Goal: Navigation & Orientation: Find specific page/section

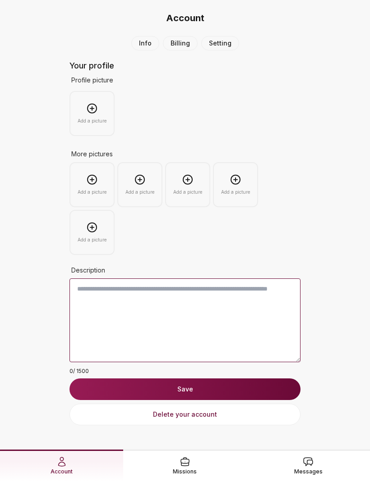
scroll to position [29, 0]
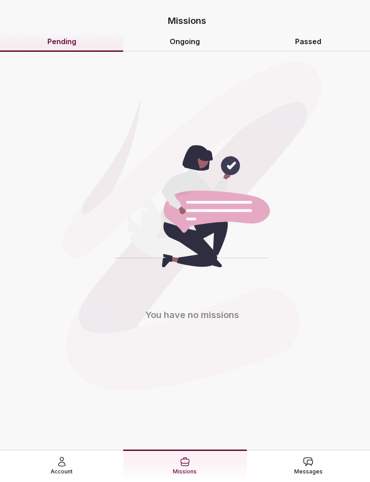
click at [60, 462] on icon at bounding box center [61, 462] width 11 height 11
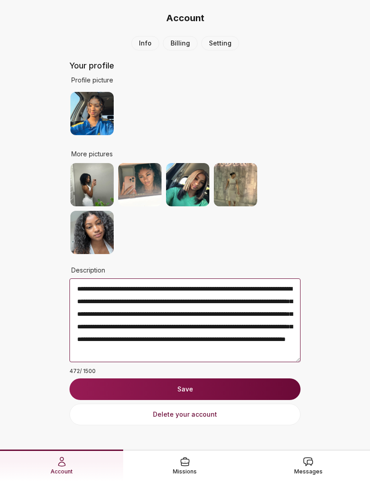
click at [174, 43] on link "Billing" at bounding box center [180, 43] width 35 height 14
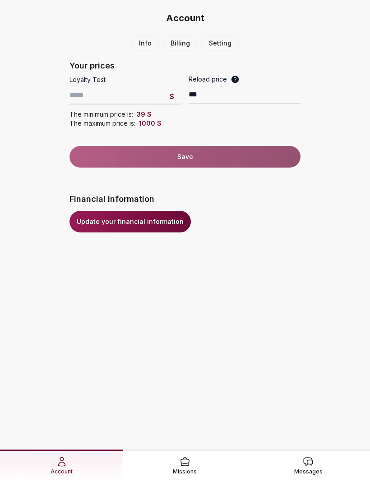
click at [151, 50] on link "Info" at bounding box center [145, 43] width 28 height 14
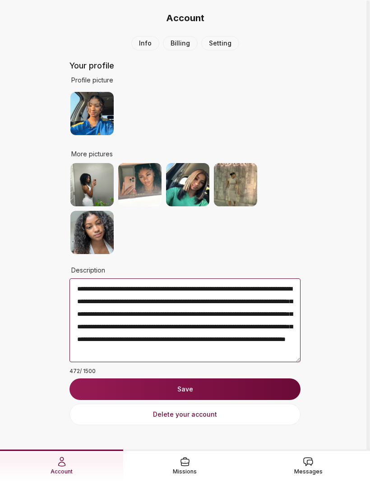
click at [326, 463] on link "Messages" at bounding box center [308, 466] width 123 height 32
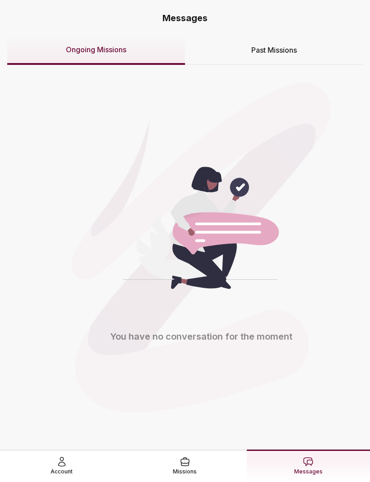
click at [302, 56] on div "Past Missions" at bounding box center [274, 50] width 178 height 29
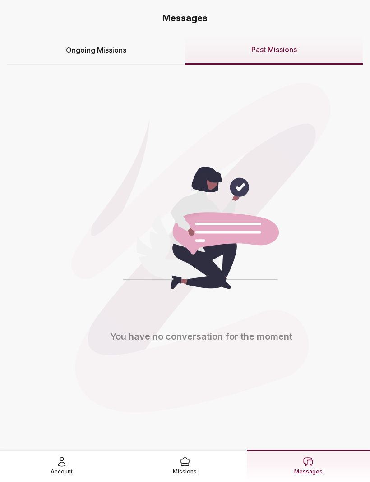
click at [135, 56] on div "Ongoing Missions" at bounding box center [96, 50] width 178 height 29
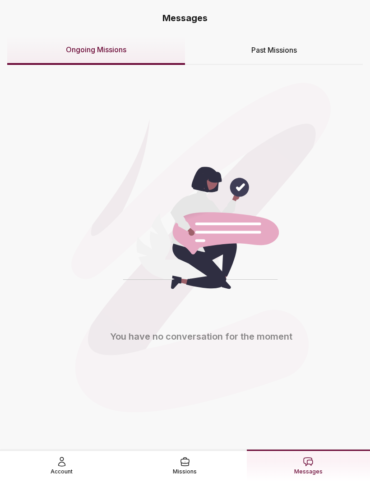
click at [167, 453] on link "Missions" at bounding box center [184, 466] width 123 height 32
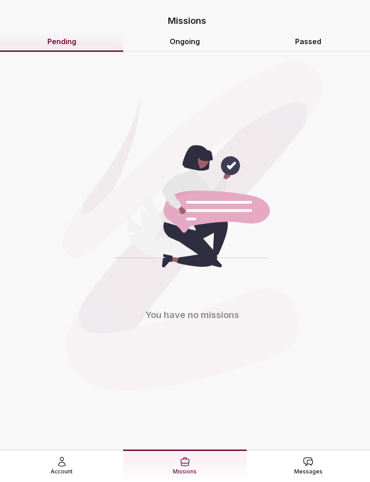
click at [69, 456] on link "Account" at bounding box center [61, 466] width 123 height 32
